Goal: Find specific page/section: Find specific page/section

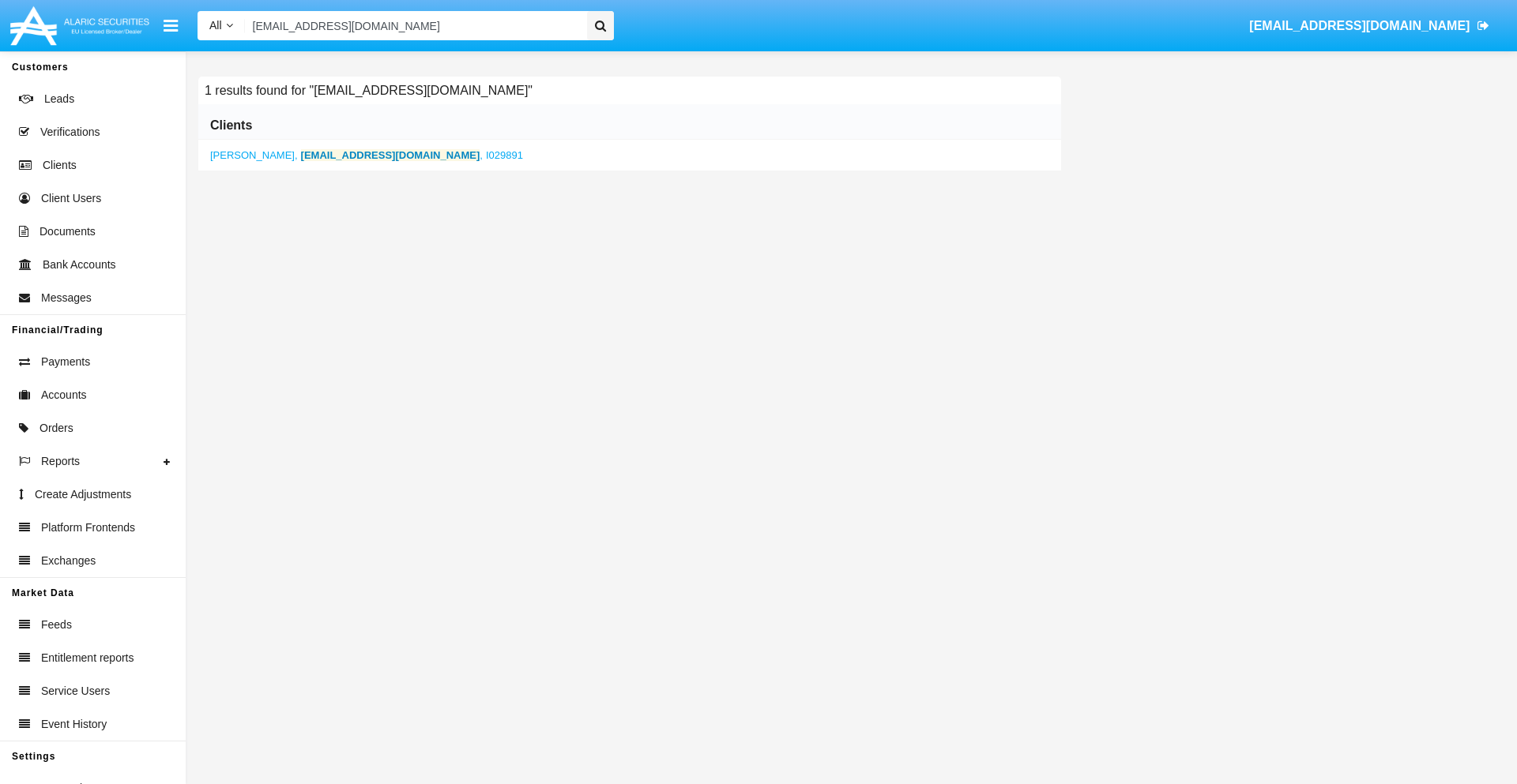
type input "[EMAIL_ADDRESS][DOMAIN_NAME]"
click at [323, 155] on b "[EMAIL_ADDRESS][DOMAIN_NAME]" at bounding box center [390, 155] width 179 height 12
